Goal: Transaction & Acquisition: Book appointment/travel/reservation

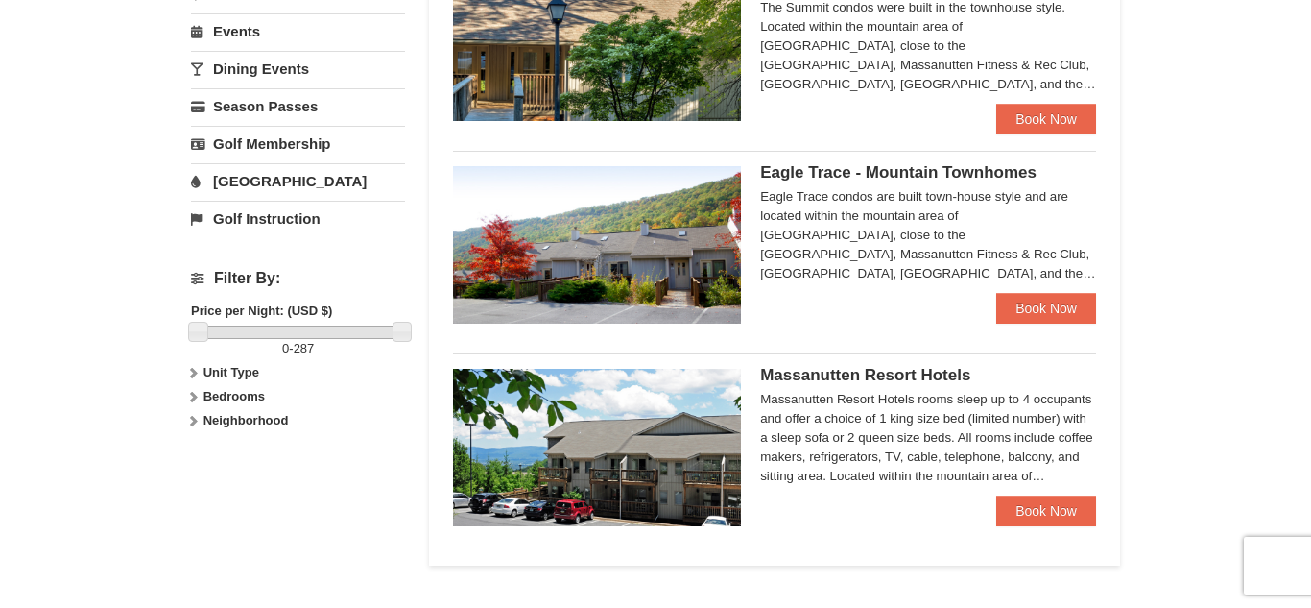
scroll to position [653, 0]
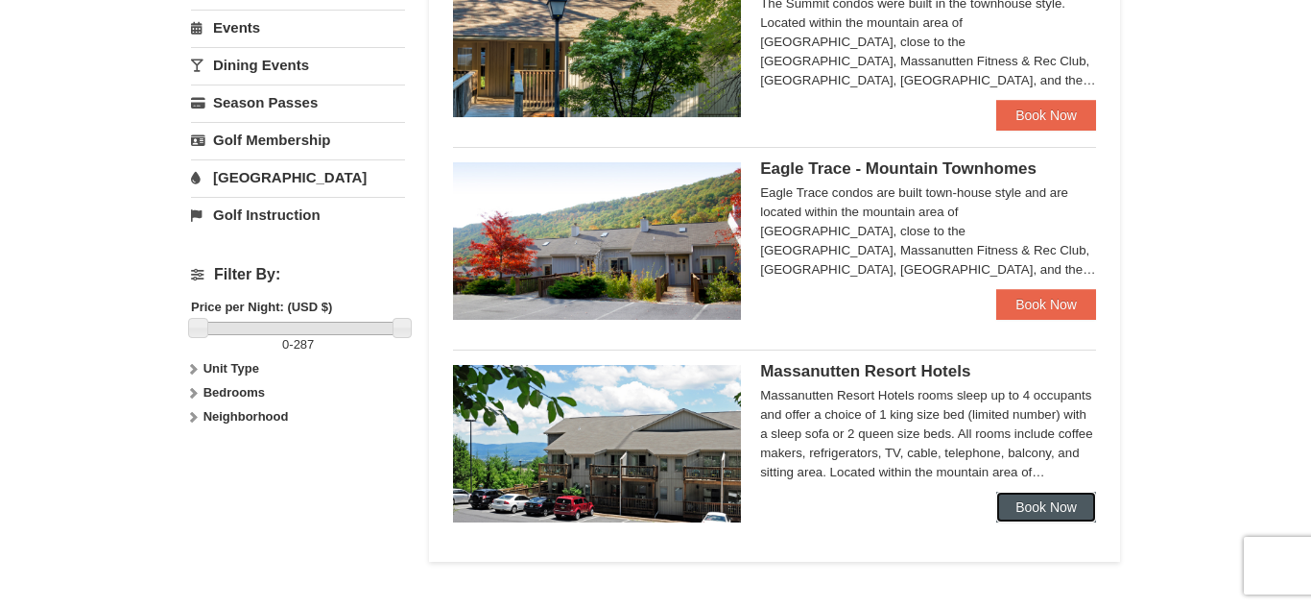
click at [1056, 505] on link "Book Now" at bounding box center [1046, 507] width 100 height 31
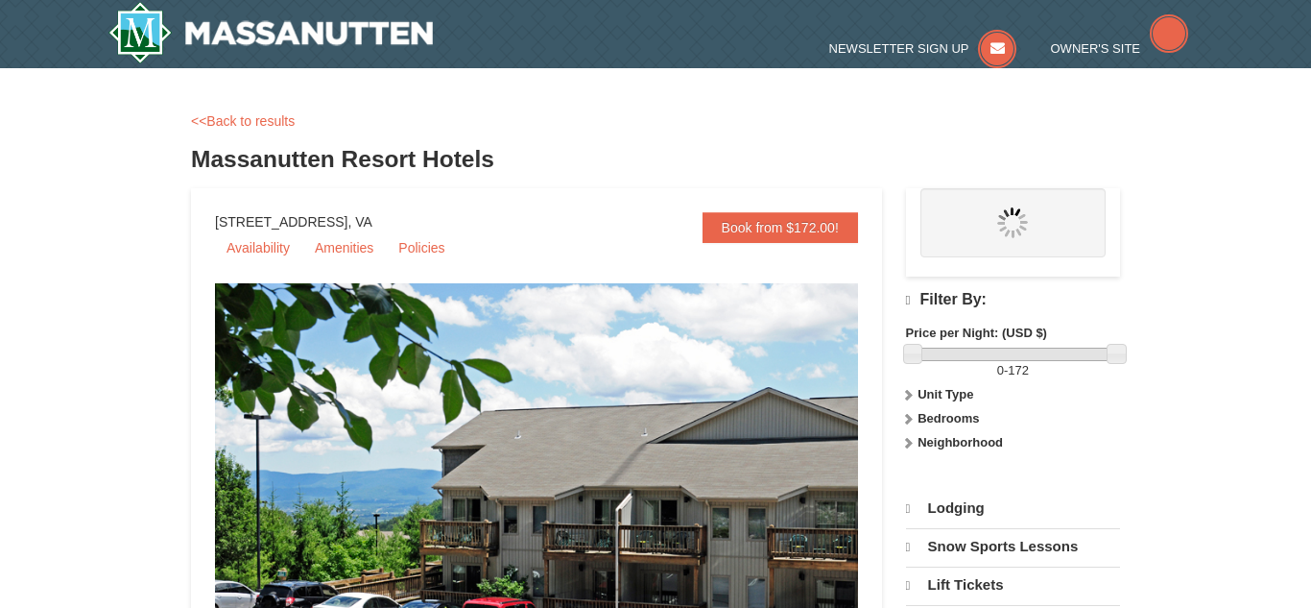
select select "9"
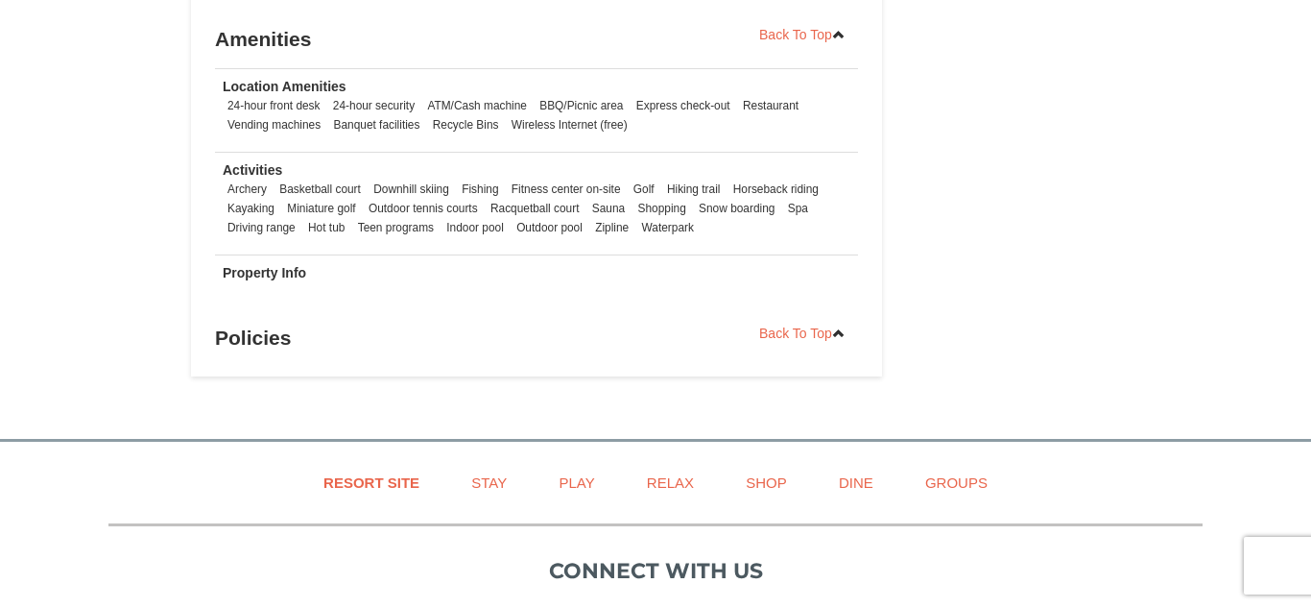
scroll to position [1958, 0]
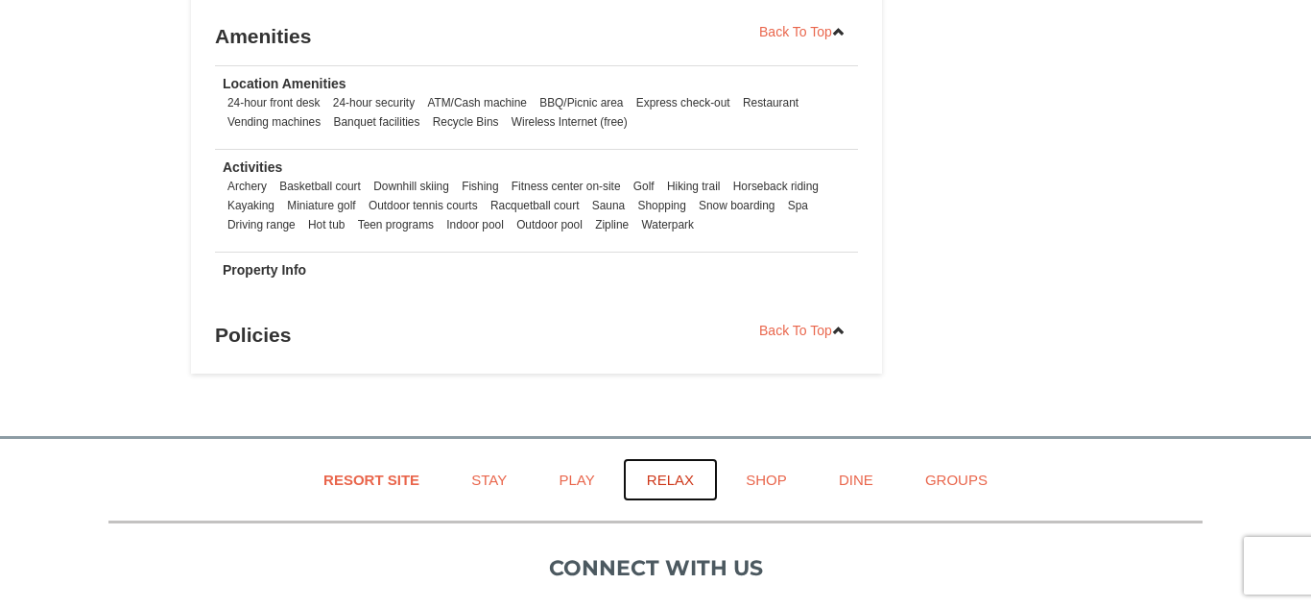
click at [677, 481] on link "Relax" at bounding box center [670, 479] width 95 height 43
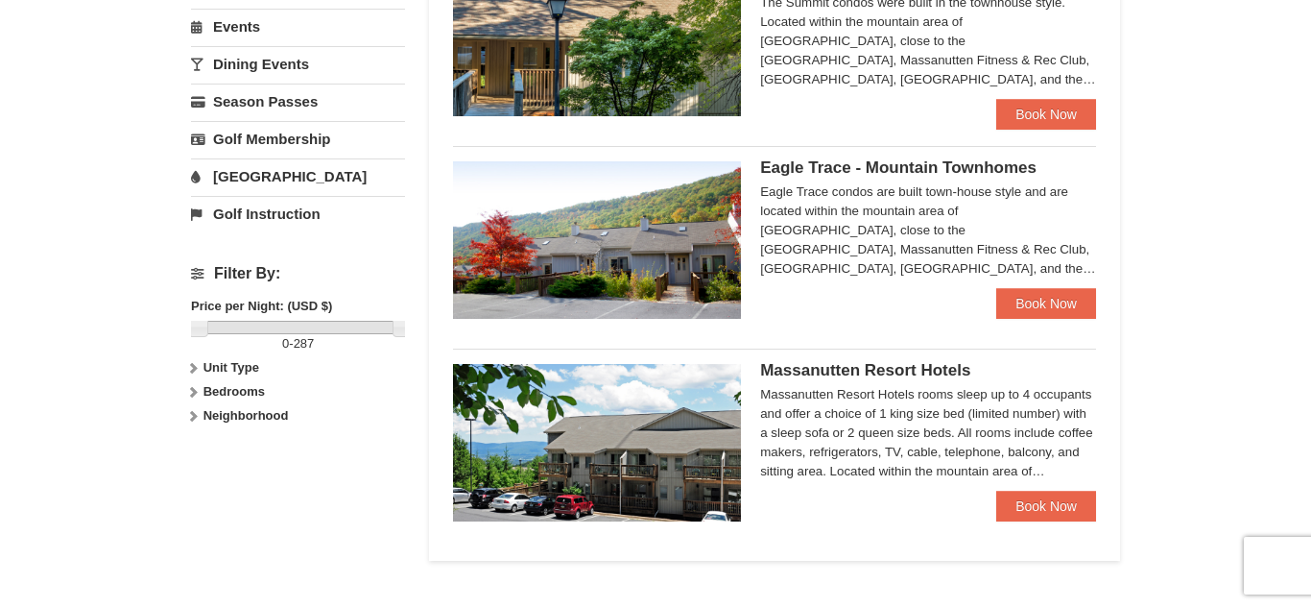
scroll to position [653, 0]
